Goal: Task Accomplishment & Management: Use online tool/utility

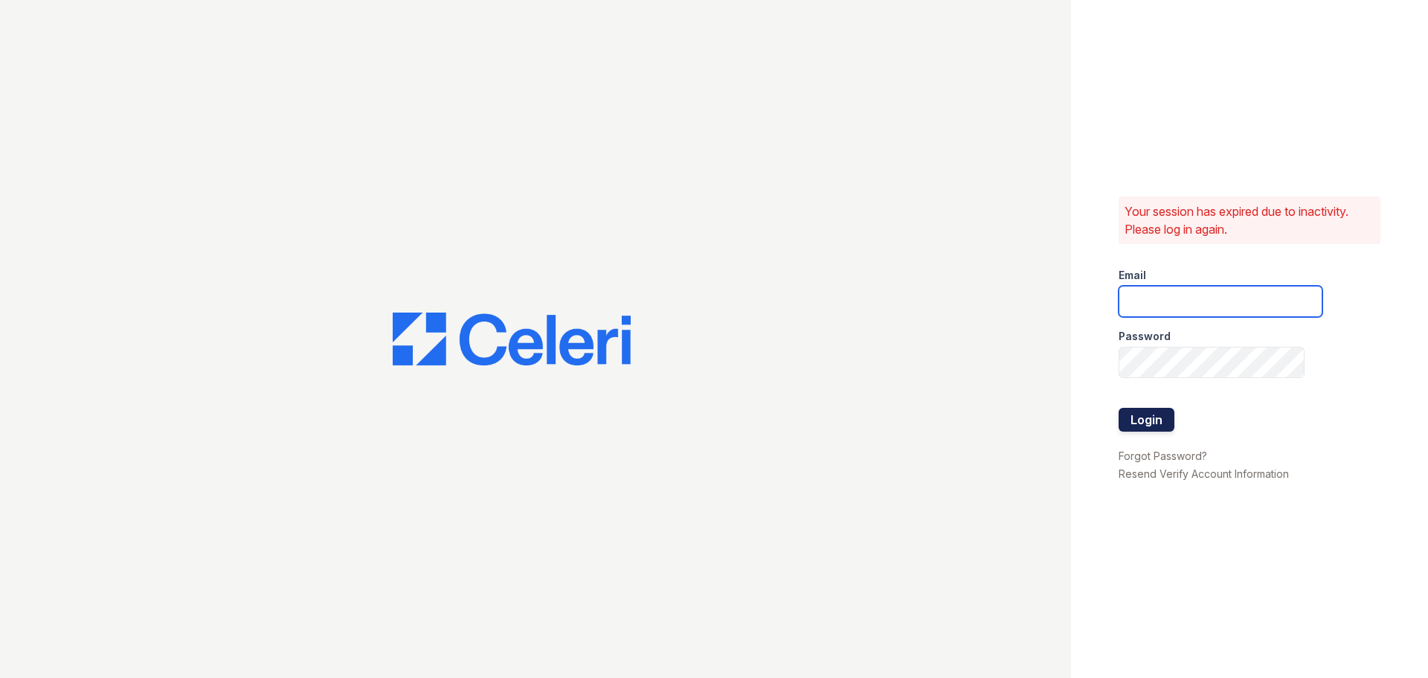
type input "jlaird@rushmoremgmt.com"
click at [1143, 414] on button "Login" at bounding box center [1147, 420] width 56 height 24
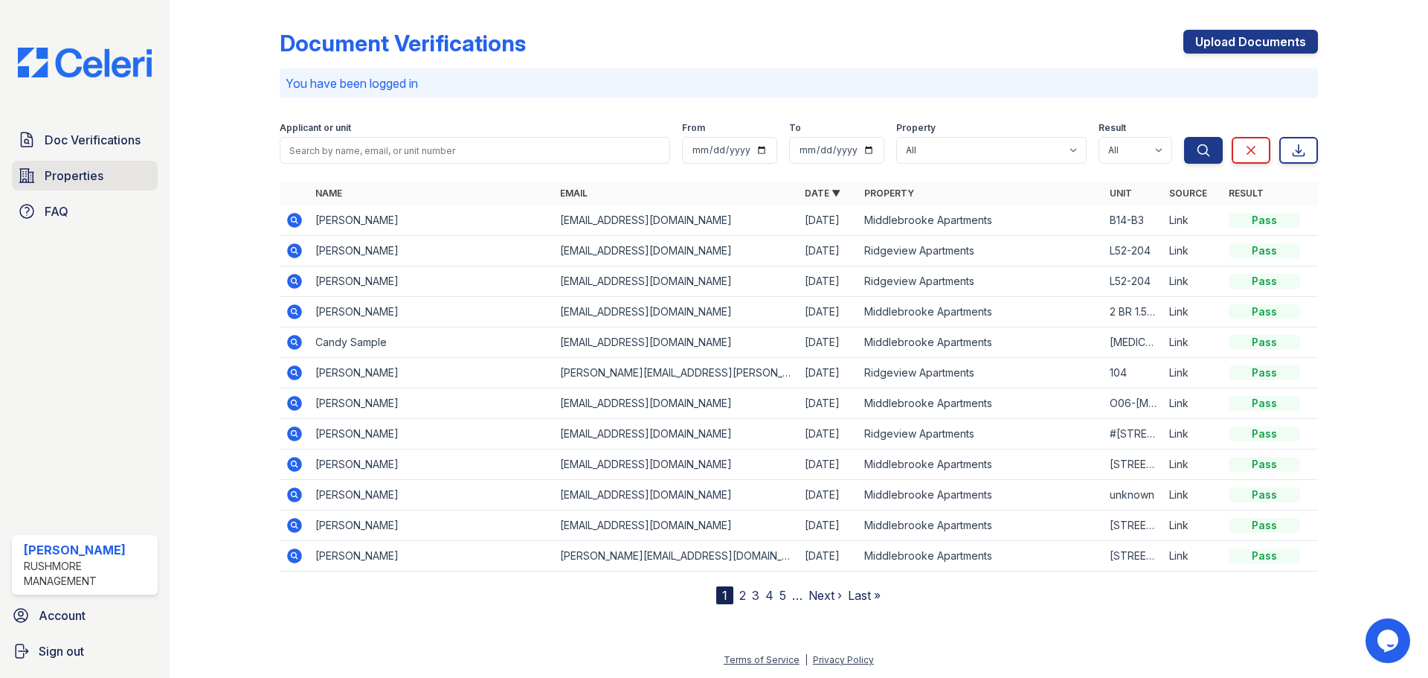
click at [62, 177] on span "Properties" at bounding box center [74, 176] width 59 height 18
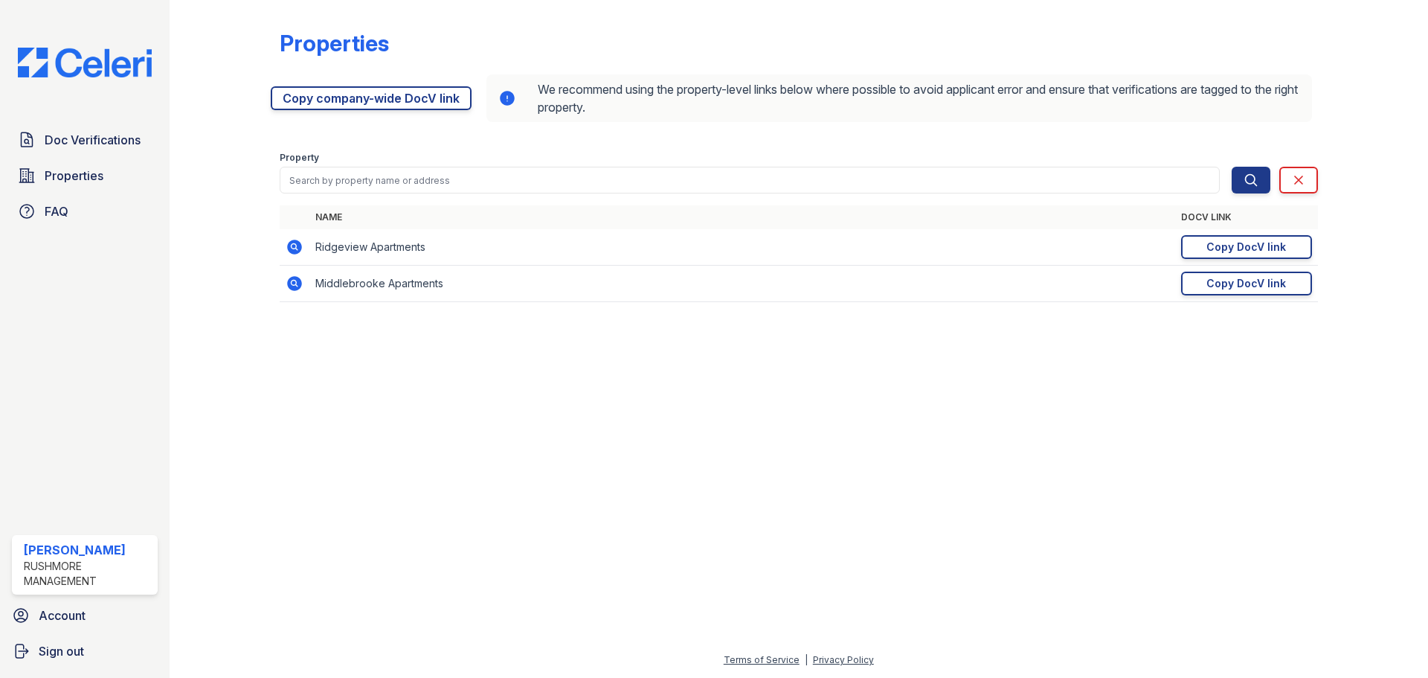
click at [0, 677] on nordpass-portal at bounding box center [0, 678] width 0 height 0
click at [1251, 243] on div "Copy DocV link" at bounding box center [1247, 247] width 80 height 15
